Goal: Information Seeking & Learning: Find specific page/section

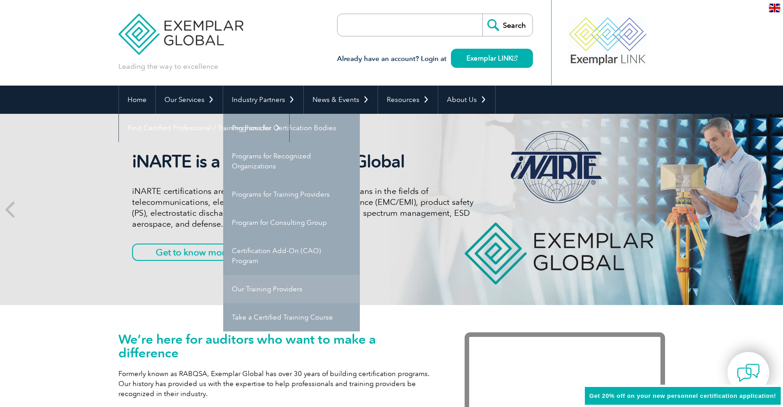
click at [247, 288] on link "Our Training Providers" at bounding box center [291, 289] width 137 height 28
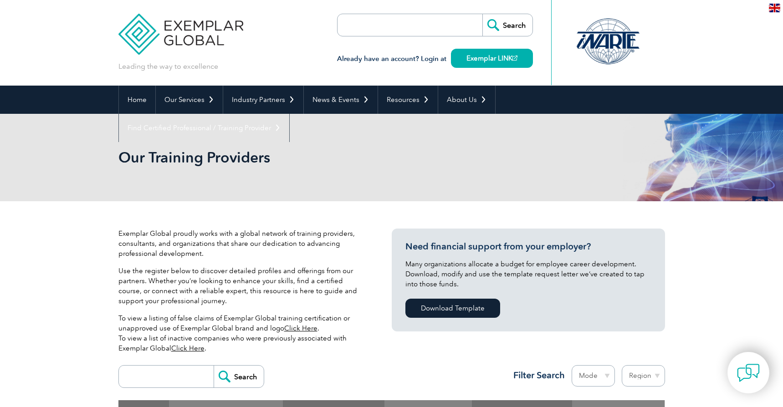
scroll to position [90, 0]
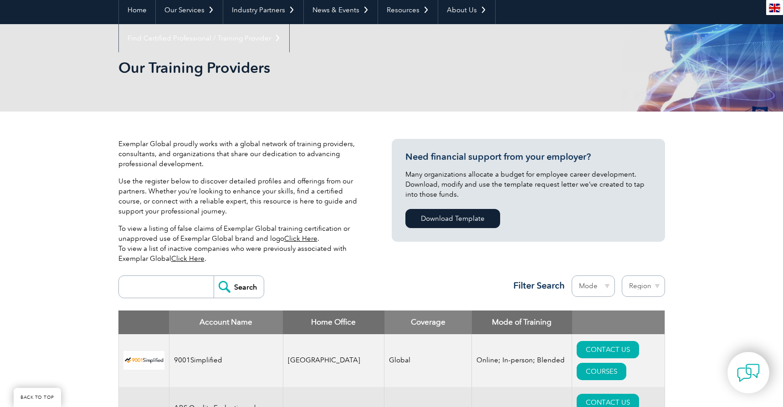
click at [157, 280] on input "search" at bounding box center [168, 287] width 90 height 22
type input "qu"
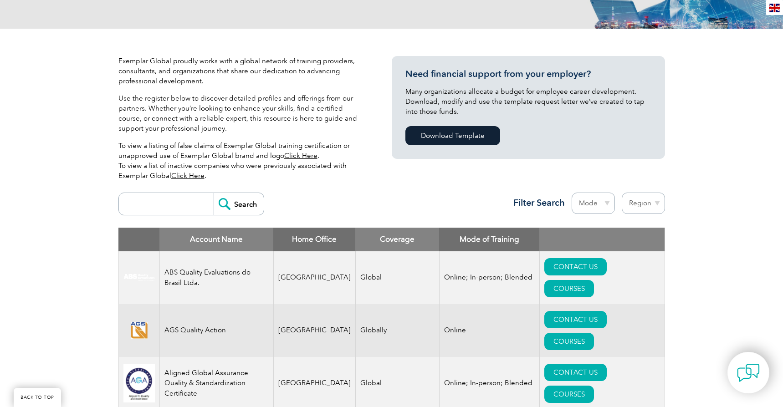
scroll to position [118, 0]
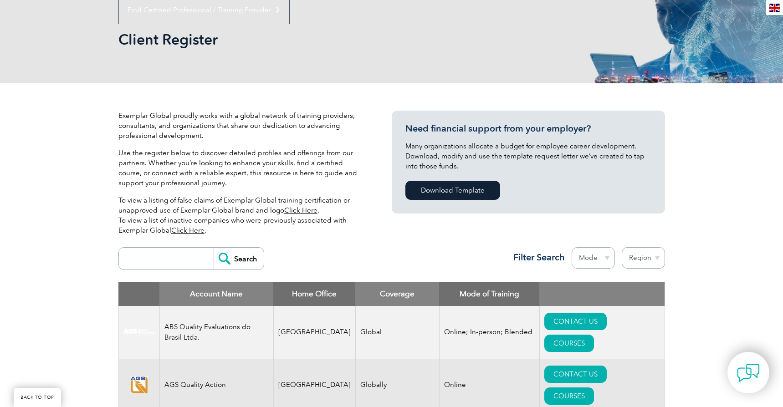
click at [193, 258] on input "search" at bounding box center [168, 259] width 90 height 22
type input "austria"
click at [239, 259] on input "Search" at bounding box center [239, 259] width 50 height 22
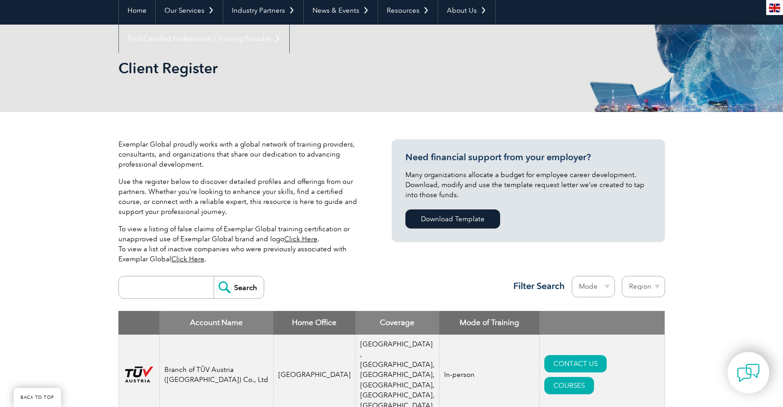
scroll to position [87, 0]
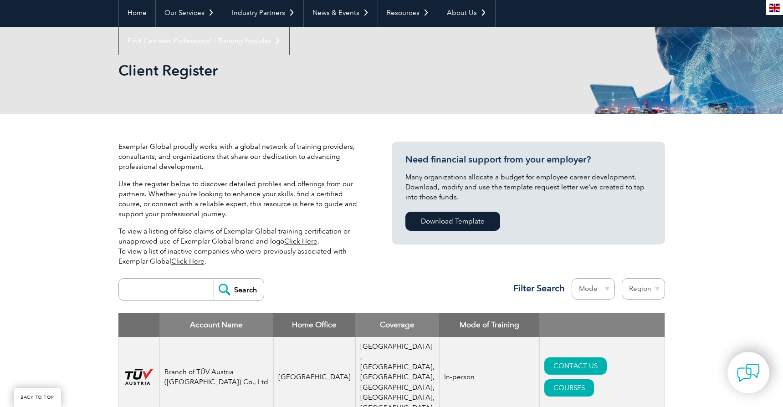
click at [173, 286] on input "search" at bounding box center [168, 290] width 90 height 22
click at [239, 290] on input "Search" at bounding box center [239, 290] width 50 height 22
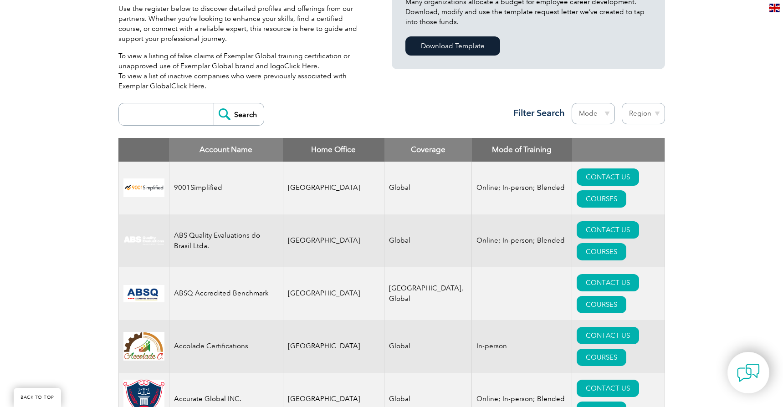
scroll to position [262, 0]
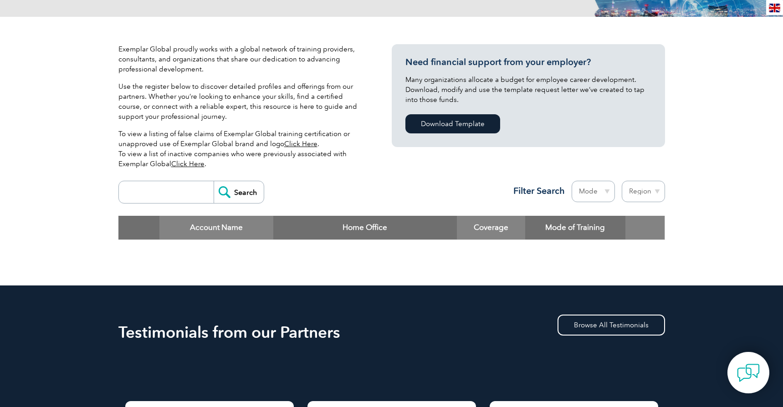
scroll to position [186, 0]
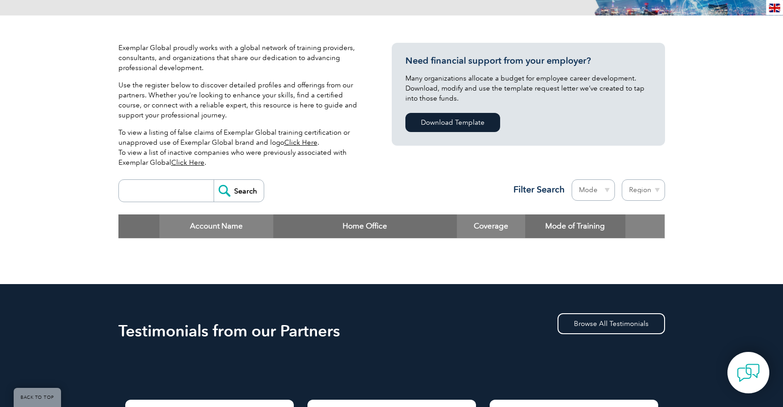
click at [199, 190] on input "search" at bounding box center [168, 191] width 90 height 22
